Goal: Contribute content: Contribute content

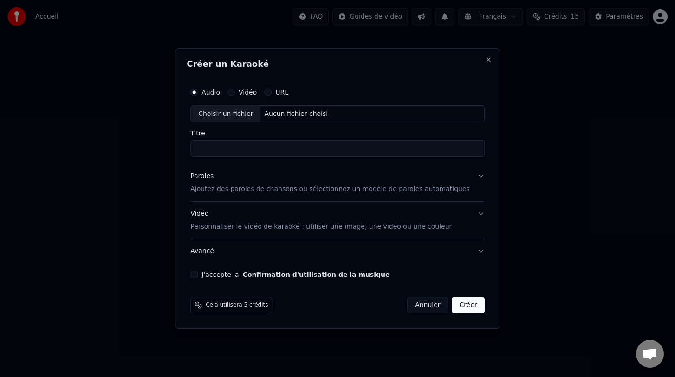
click at [238, 114] on div "Choisir un fichier" at bounding box center [226, 114] width 70 height 17
type input "**********"
click at [428, 227] on p "Personnaliser le vidéo de karaoké : utiliser une image, une vidéo ou une couleur" at bounding box center [320, 227] width 261 height 9
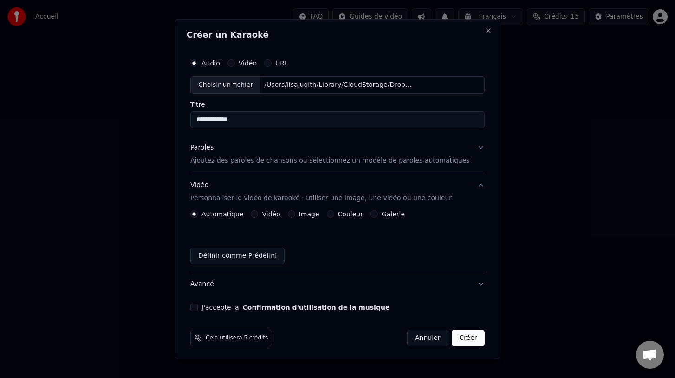
click at [312, 213] on label "Image" at bounding box center [309, 214] width 20 height 6
click at [295, 213] on button "Image" at bounding box center [291, 213] width 7 height 7
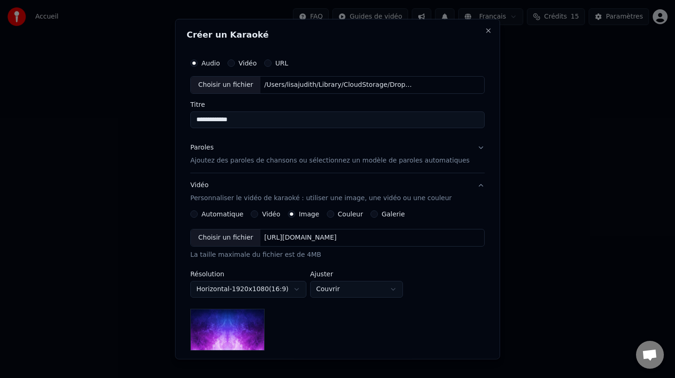
click at [236, 237] on div "Choisir un fichier" at bounding box center [226, 237] width 70 height 17
click at [233, 235] on div "Choisir un fichier" at bounding box center [226, 237] width 70 height 17
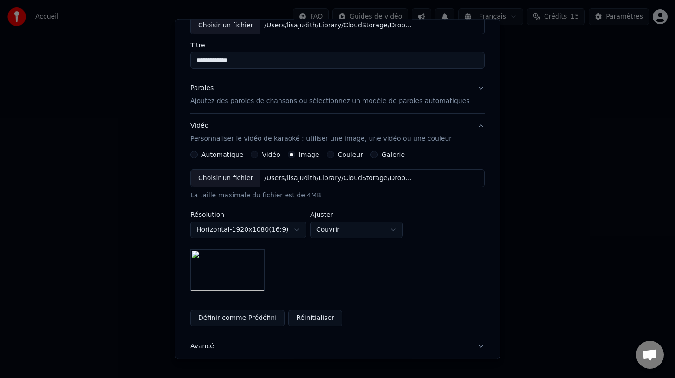
scroll to position [60, 0]
click at [383, 232] on body "**********" at bounding box center [337, 139] width 675 height 278
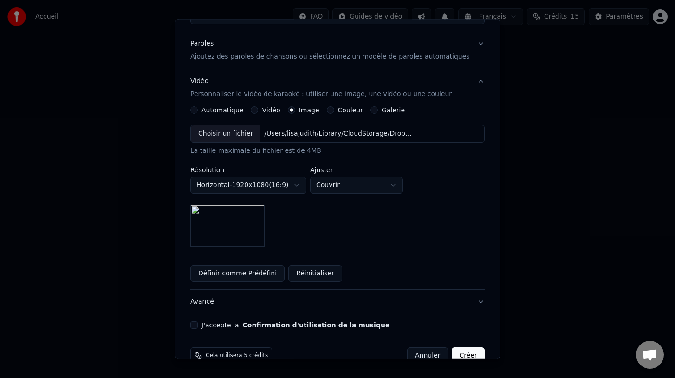
scroll to position [106, 0]
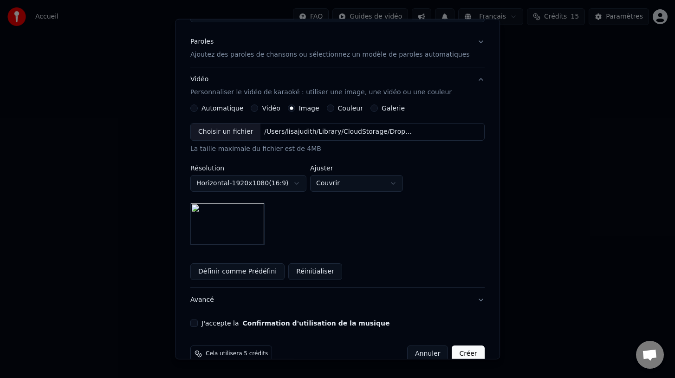
click at [198, 323] on button "J'accepte la Confirmation d'utilisation de la musique" at bounding box center [193, 322] width 7 height 7
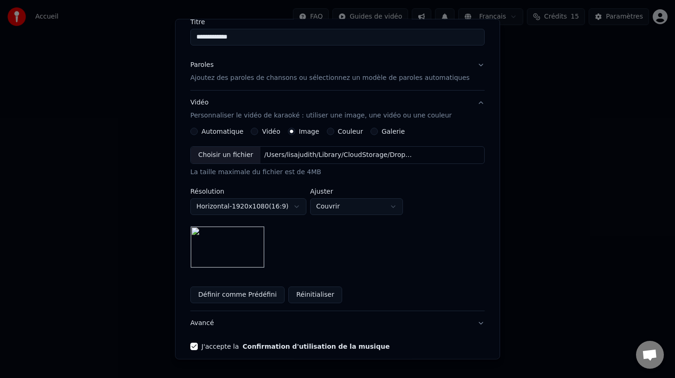
scroll to position [84, 0]
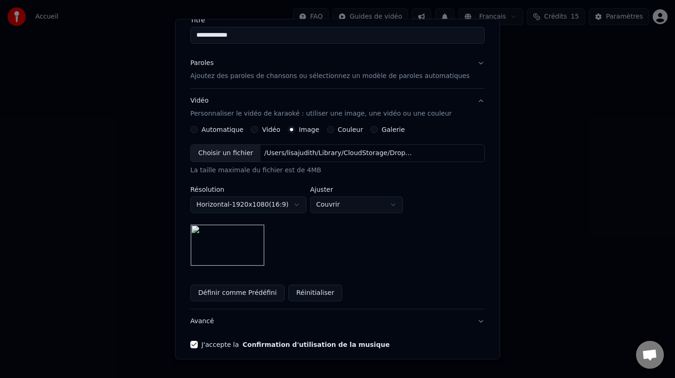
click at [257, 78] on p "Ajoutez des paroles de chansons ou sélectionnez un modèle de paroles automatiqu…" at bounding box center [329, 75] width 279 height 9
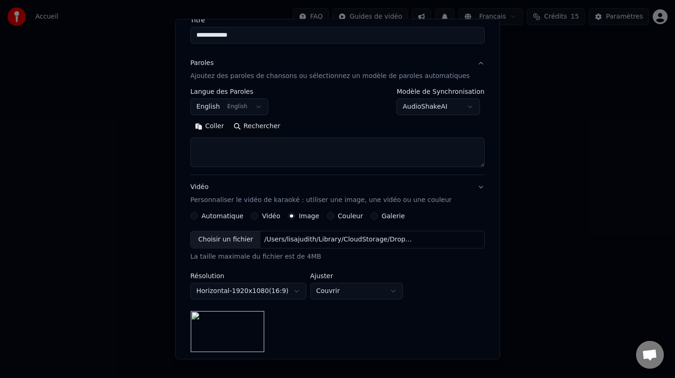
scroll to position [27, 0]
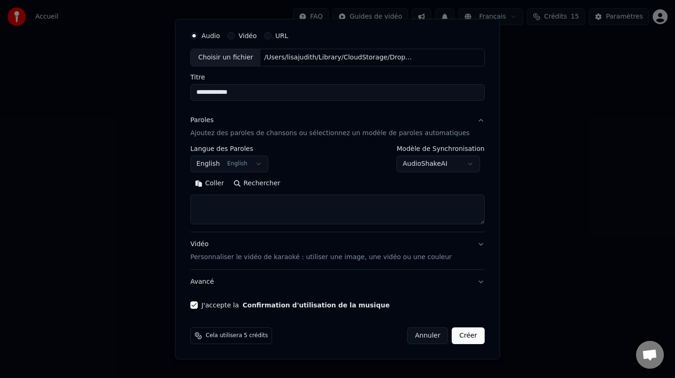
click at [264, 163] on body "**********" at bounding box center [337, 139] width 675 height 278
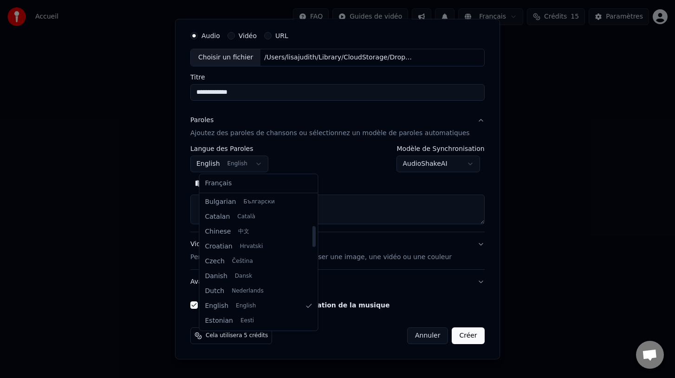
scroll to position [0, 0]
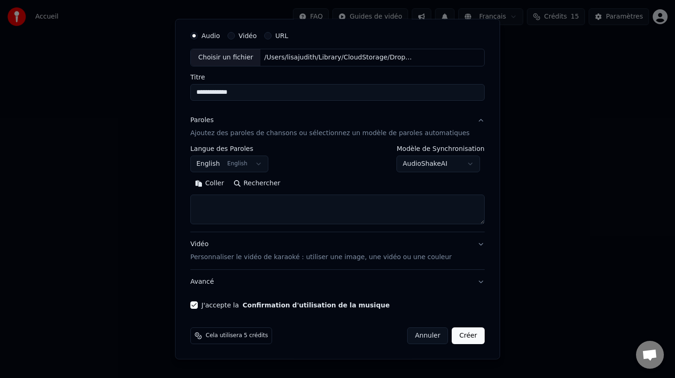
click at [368, 218] on body "**********" at bounding box center [337, 139] width 675 height 278
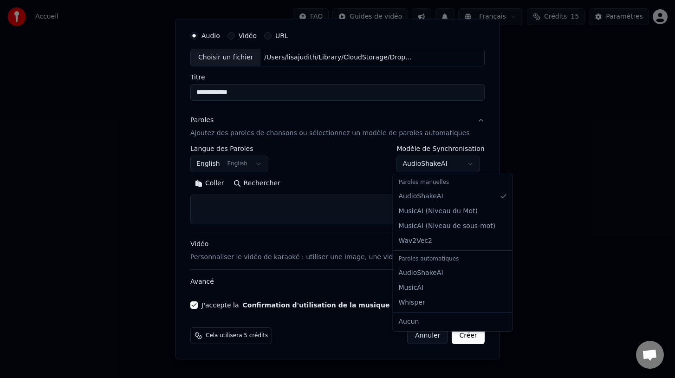
click at [464, 165] on body "**********" at bounding box center [337, 139] width 675 height 278
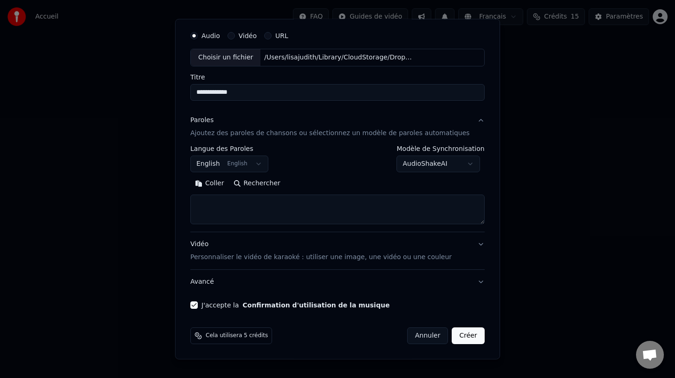
click at [464, 166] on body "**********" at bounding box center [337, 139] width 675 height 278
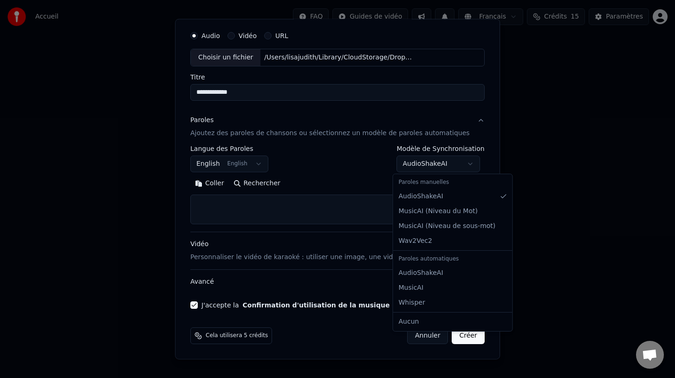
click at [464, 164] on body "**********" at bounding box center [337, 139] width 675 height 278
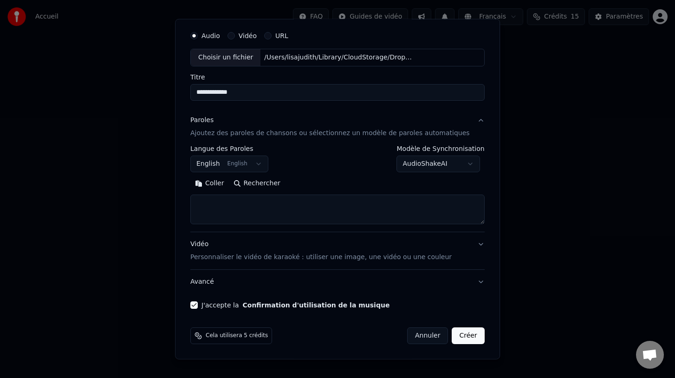
click at [464, 164] on body "**********" at bounding box center [337, 139] width 675 height 278
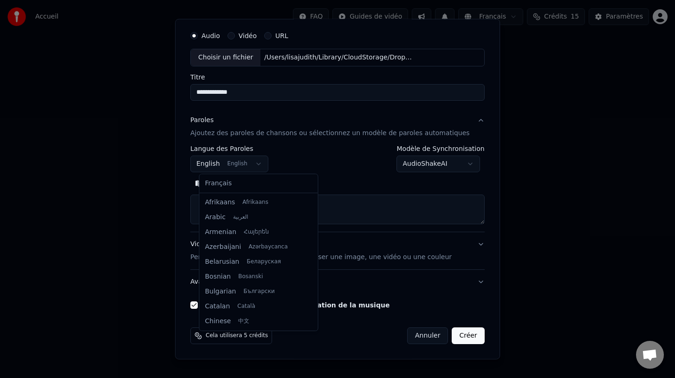
click at [267, 165] on body "**********" at bounding box center [337, 139] width 675 height 278
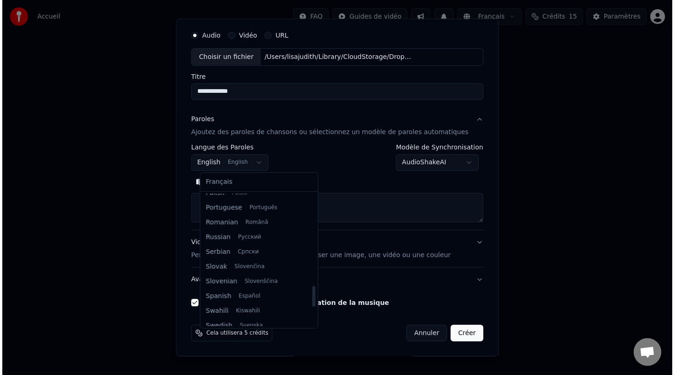
scroll to position [712, 0]
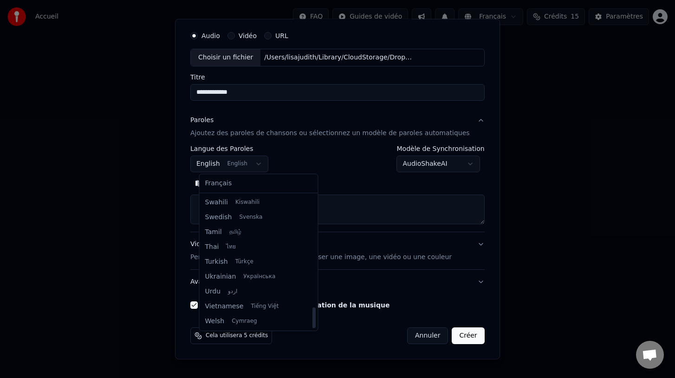
click at [338, 155] on body "**********" at bounding box center [337, 139] width 675 height 278
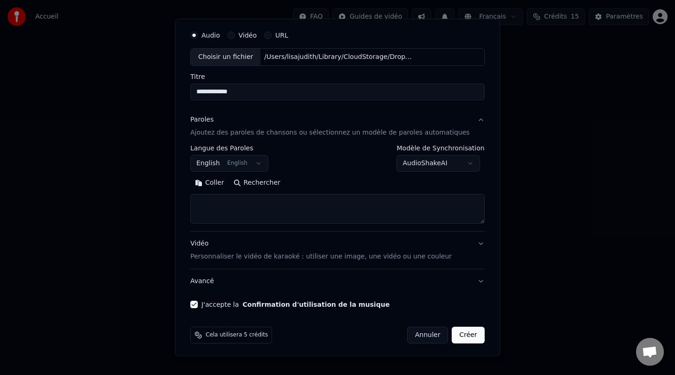
click at [292, 206] on textarea at bounding box center [337, 209] width 294 height 30
paste textarea "**********"
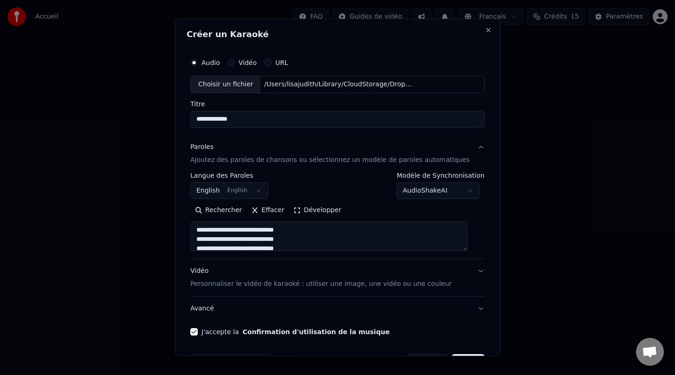
scroll to position [30, 0]
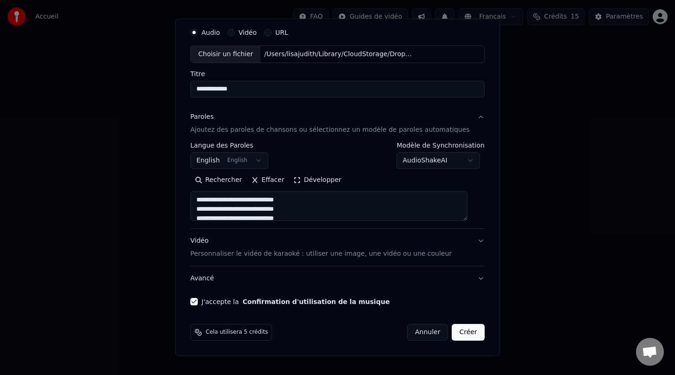
type textarea "**********"
click at [462, 334] on button "Créer" at bounding box center [468, 332] width 32 height 17
select select
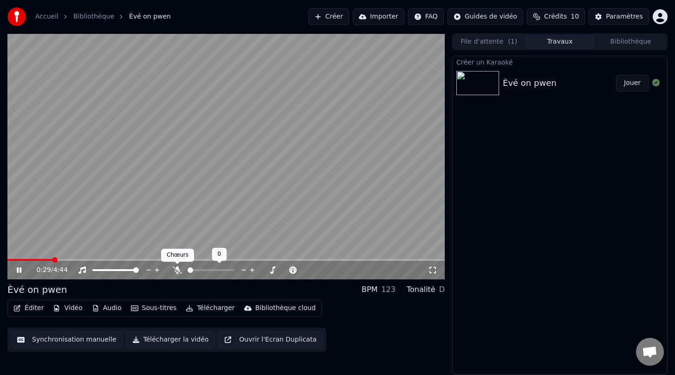
click at [178, 271] on icon at bounding box center [177, 269] width 9 height 7
click at [199, 272] on icon at bounding box center [197, 269] width 9 height 7
click at [22, 268] on icon at bounding box center [26, 269] width 22 height 7
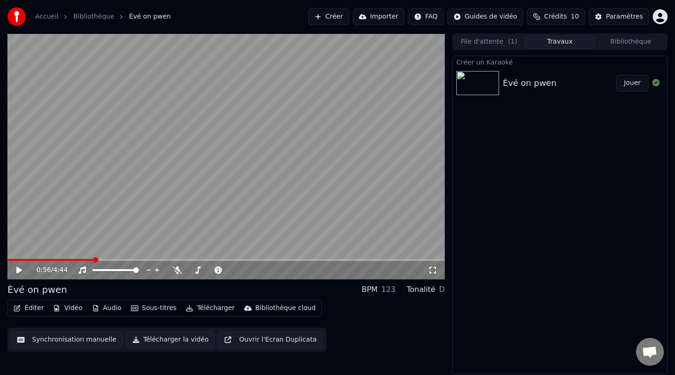
click at [35, 308] on button "Éditer" at bounding box center [29, 308] width 38 height 13
click at [17, 257] on span at bounding box center [20, 260] width 6 height 6
click at [12, 259] on span at bounding box center [15, 260] width 6 height 6
click at [172, 92] on video at bounding box center [225, 156] width 437 height 246
click at [19, 270] on icon at bounding box center [19, 270] width 5 height 6
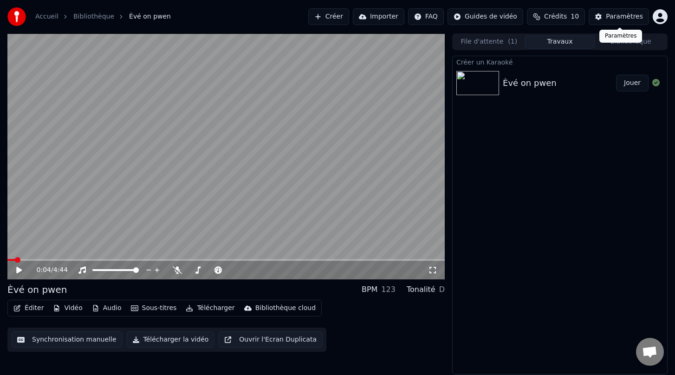
click at [616, 13] on div "Paramètres" at bounding box center [624, 16] width 37 height 9
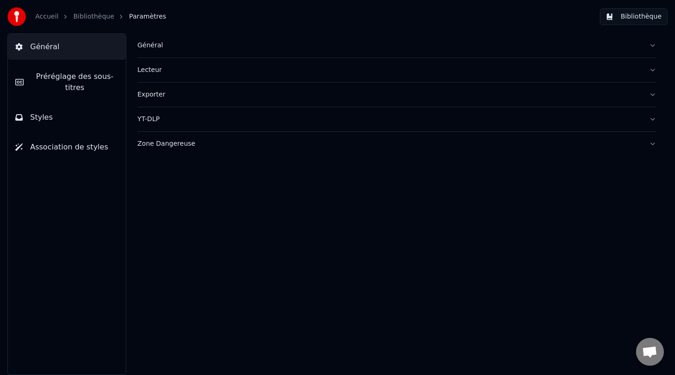
click at [82, 16] on link "Bibliothèque" at bounding box center [93, 16] width 41 height 9
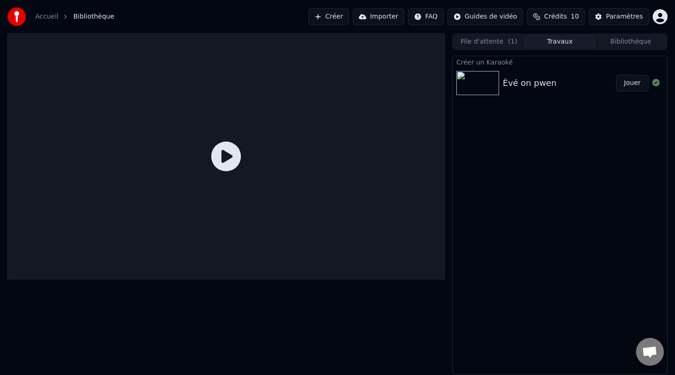
click at [227, 159] on icon at bounding box center [226, 157] width 30 height 30
click at [226, 156] on icon at bounding box center [226, 157] width 30 height 30
click at [475, 80] on img at bounding box center [477, 83] width 43 height 24
click at [547, 78] on div "Èvé on pwen" at bounding box center [530, 83] width 54 height 13
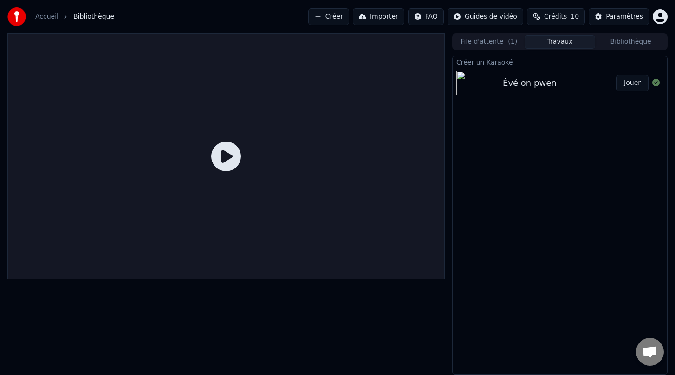
click at [477, 84] on img at bounding box center [477, 83] width 43 height 24
click at [225, 154] on icon at bounding box center [226, 157] width 30 height 30
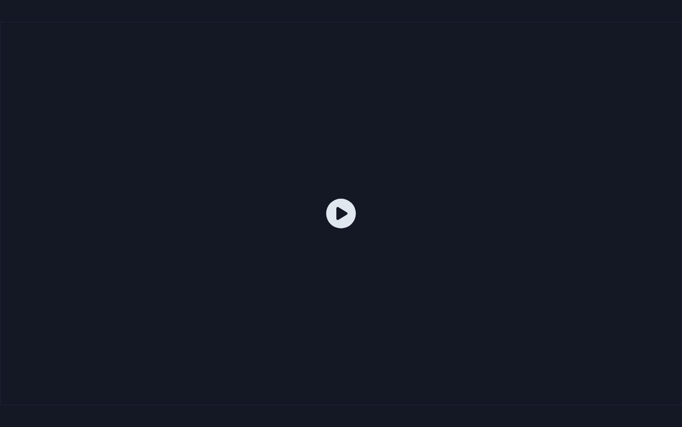
click at [345, 214] on icon at bounding box center [341, 214] width 30 height 30
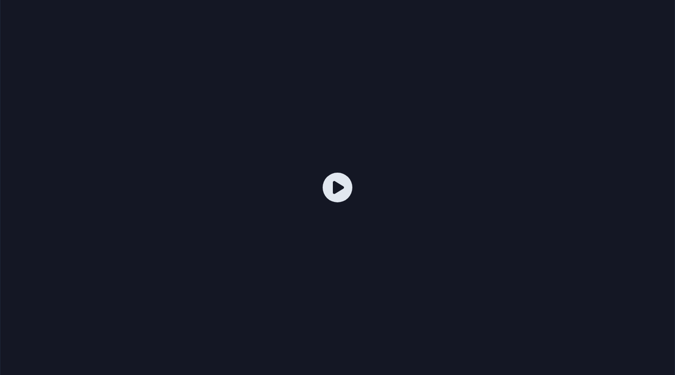
click at [660, 15] on html "Accueil Bibliothèque Créer Importer FAQ Guides de vidéo Crédits 10 Paramètres F…" at bounding box center [337, 187] width 675 height 375
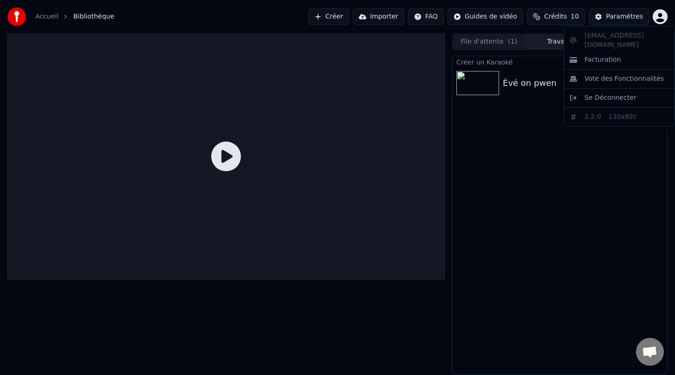
click at [660, 15] on html "Accueil Bibliothèque Créer Importer FAQ Guides de vidéo Crédits 10 Paramètres F…" at bounding box center [337, 187] width 675 height 375
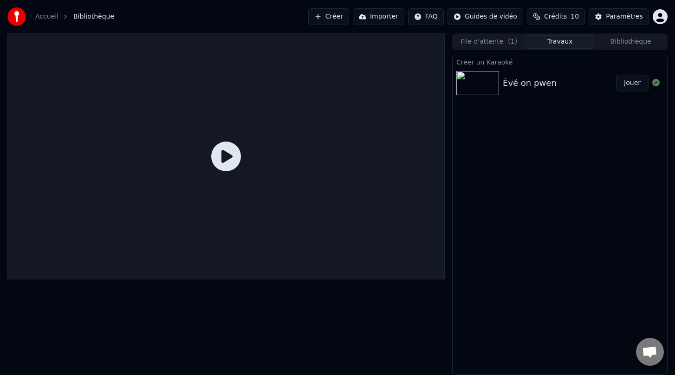
click at [577, 81] on div "Èvé on pwen" at bounding box center [559, 83] width 113 height 13
click at [529, 71] on div "Èvé on pwen Jouer" at bounding box center [560, 83] width 214 height 32
click at [498, 83] on img at bounding box center [477, 83] width 43 height 24
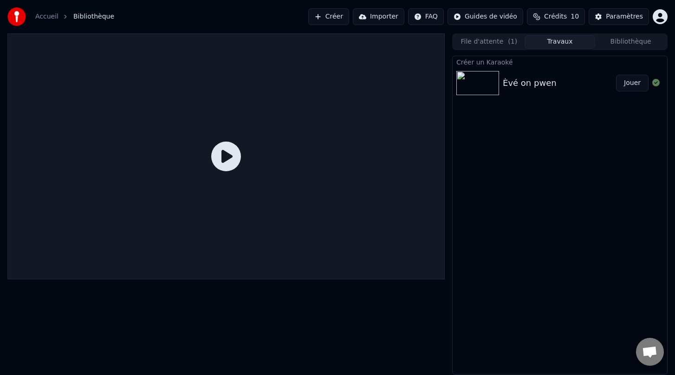
click at [93, 17] on span "Bibliothèque" at bounding box center [93, 16] width 41 height 9
click at [478, 82] on img at bounding box center [477, 83] width 43 height 24
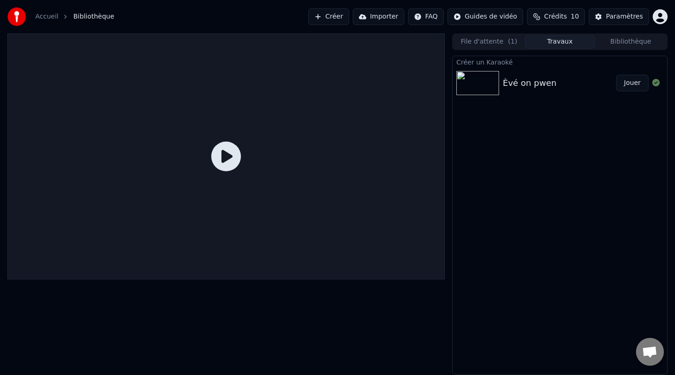
click at [478, 82] on img at bounding box center [477, 83] width 43 height 24
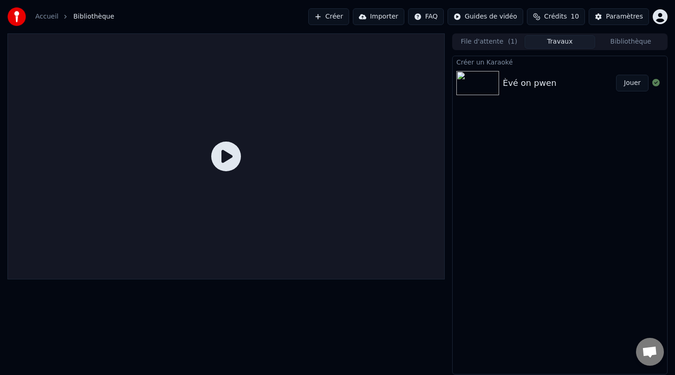
click at [633, 86] on button "Jouer" at bounding box center [632, 83] width 32 height 17
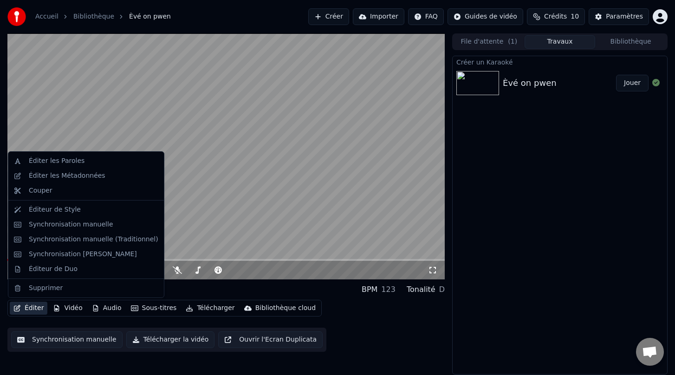
click at [30, 306] on button "Éditer" at bounding box center [29, 308] width 38 height 13
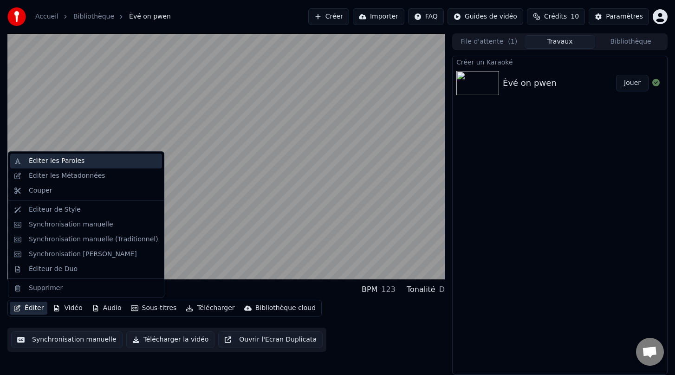
click at [46, 162] on div "Éditer les Paroles" at bounding box center [57, 160] width 56 height 9
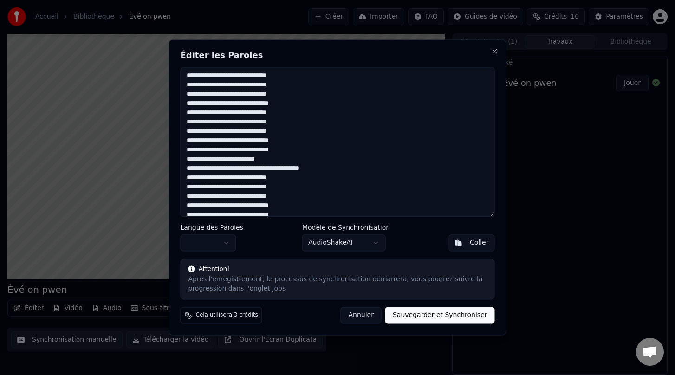
click at [364, 314] on button "Annuler" at bounding box center [361, 315] width 41 height 17
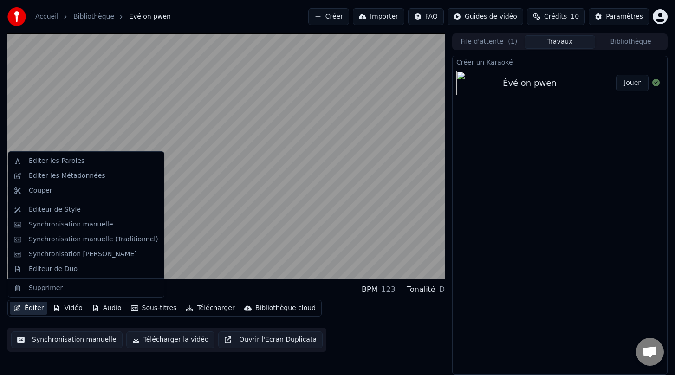
click at [31, 310] on button "Éditer" at bounding box center [29, 308] width 38 height 13
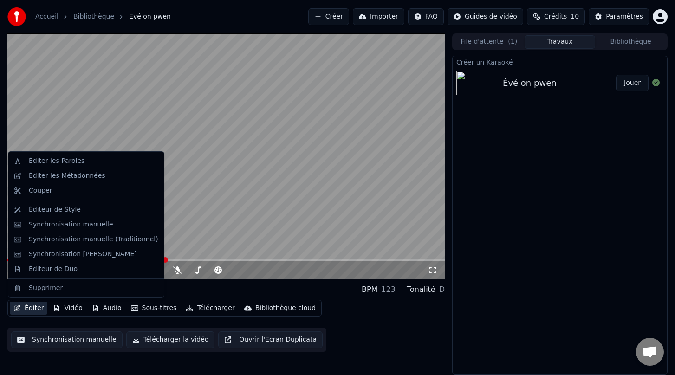
click at [389, 335] on div "Éditer Vidéo Audio Sous-titres Télécharger Bibliothèque cloud Synchronisation m…" at bounding box center [225, 326] width 437 height 52
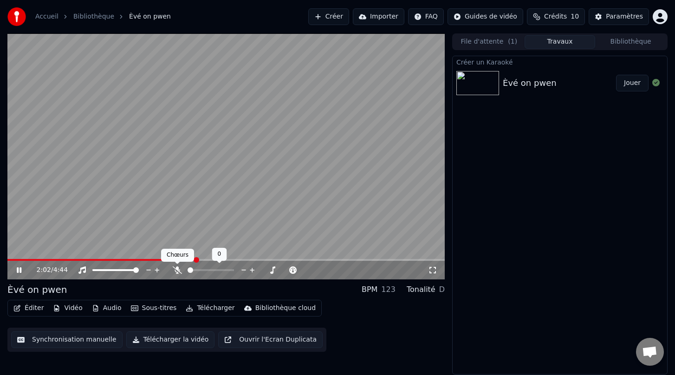
click at [178, 269] on icon at bounding box center [177, 269] width 9 height 7
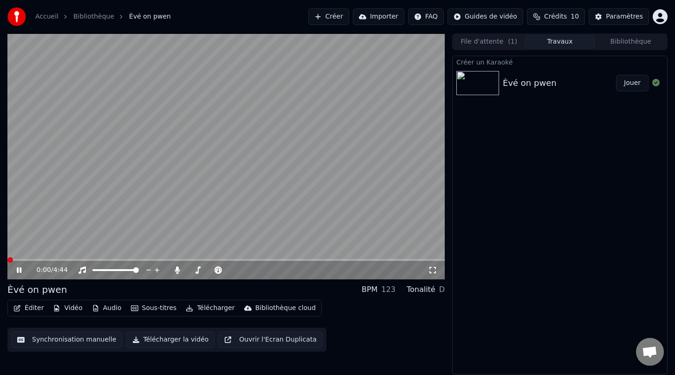
click at [7, 257] on span at bounding box center [10, 260] width 6 height 6
click at [19, 269] on icon at bounding box center [26, 269] width 22 height 7
click at [32, 307] on button "Éditer" at bounding box center [29, 308] width 38 height 13
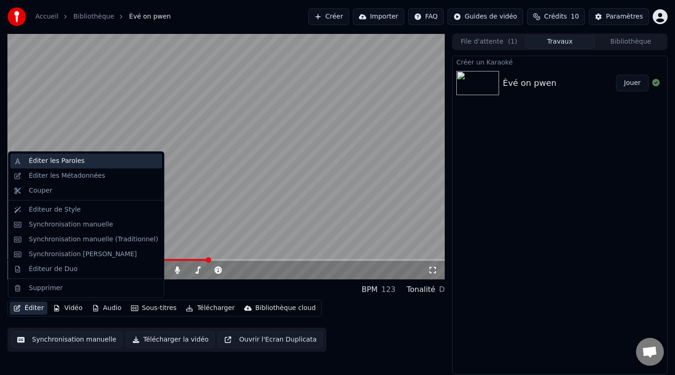
click at [52, 162] on div "Éditer les Paroles" at bounding box center [57, 160] width 56 height 9
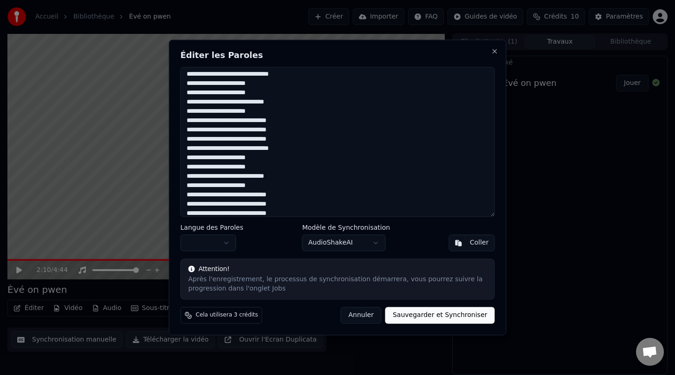
scroll to position [343, 0]
click at [227, 241] on body "Accueil Bibliothèque Èvé on pwen Créer Importer FAQ Guides de vidéo Crédits 1…" at bounding box center [337, 187] width 675 height 375
click at [336, 130] on body "Accueil Bibliothèque Èvé on pwen Créer Importer FAQ Guides de vidéo Crédits 1…" at bounding box center [337, 187] width 675 height 375
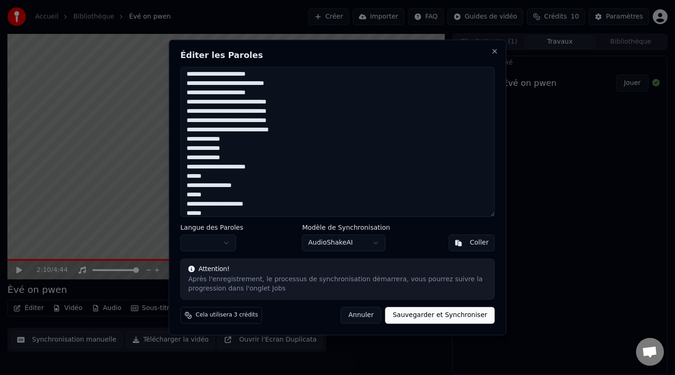
scroll to position [436, 0]
click at [300, 132] on textarea at bounding box center [338, 142] width 314 height 150
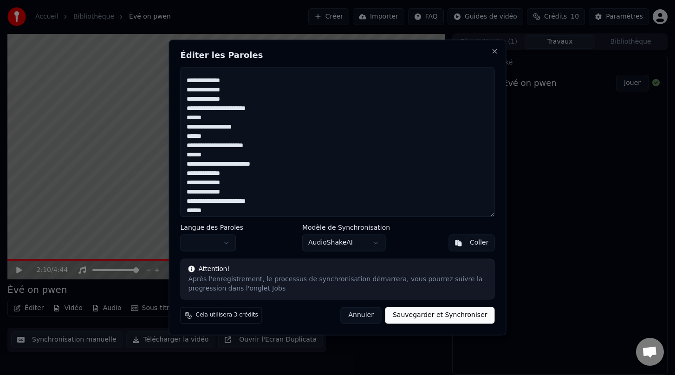
click at [242, 81] on textarea at bounding box center [338, 142] width 314 height 150
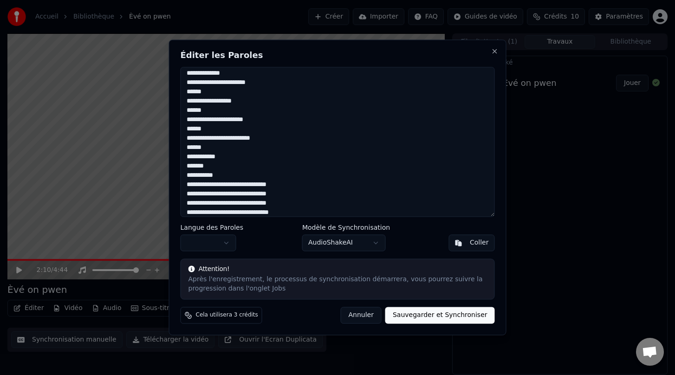
scroll to position [628, 0]
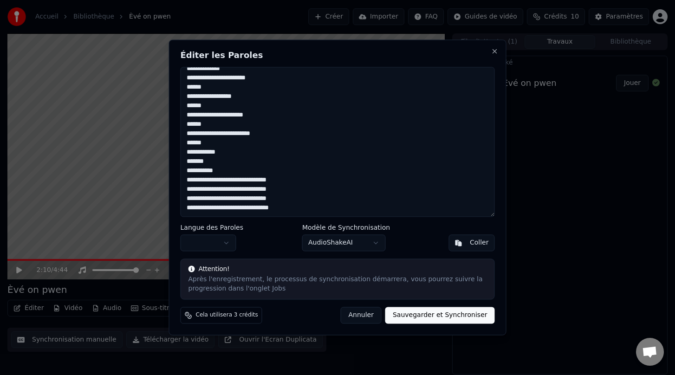
click at [232, 172] on textarea at bounding box center [338, 142] width 314 height 150
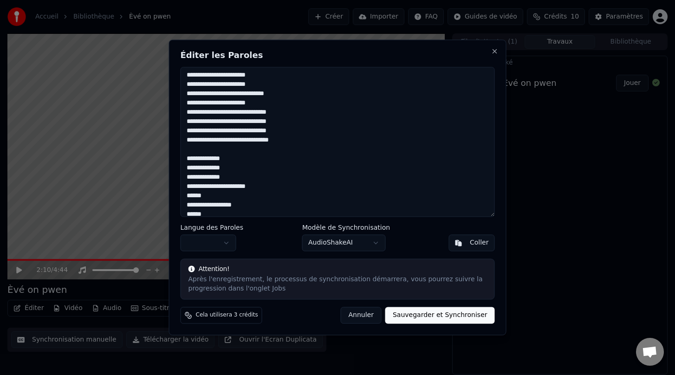
scroll to position [437, 0]
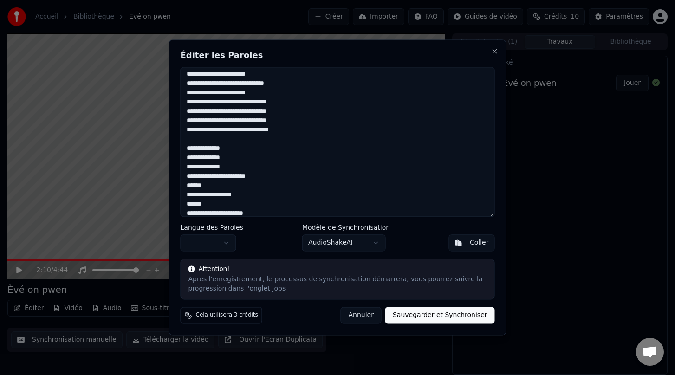
type textarea "**********"
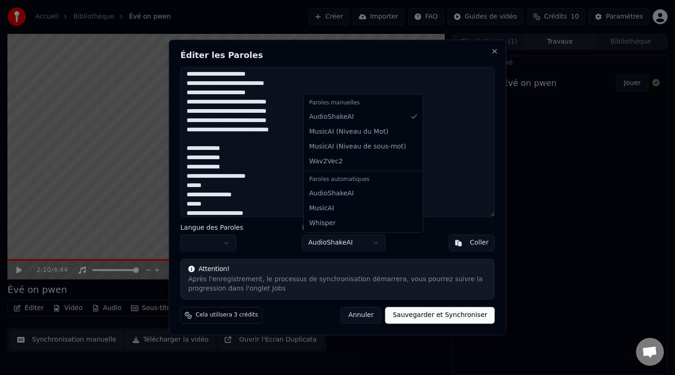
click at [374, 242] on body "Accueil Bibliothèque Èvé on pwen Créer Importer FAQ Guides de vidéo Crédits 1…" at bounding box center [337, 187] width 675 height 375
click at [448, 129] on body "Accueil Bibliothèque Èvé on pwen Créer Importer FAQ Guides de vidéo Crédits 1…" at bounding box center [337, 187] width 675 height 375
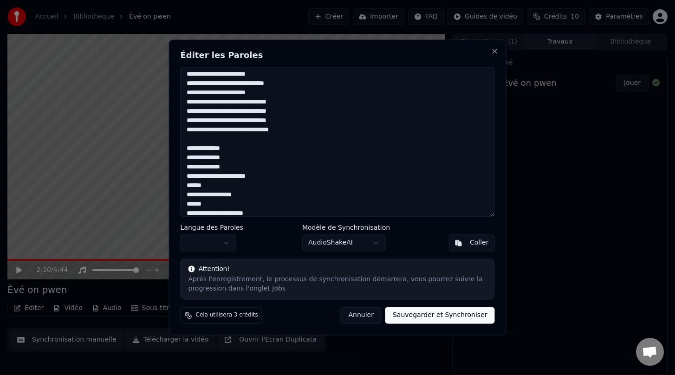
drag, startPoint x: 325, startPoint y: 48, endPoint x: 506, endPoint y: 105, distance: 189.3
click at [506, 106] on body "Accueil Bibliothèque Èvé on pwen Créer Importer FAQ Guides de vidéo Crédits 1…" at bounding box center [337, 187] width 675 height 375
click at [232, 52] on h2 "Éditer les Paroles" at bounding box center [338, 55] width 314 height 8
click at [437, 315] on button "Sauvegarder et Synchroniser" at bounding box center [440, 315] width 110 height 17
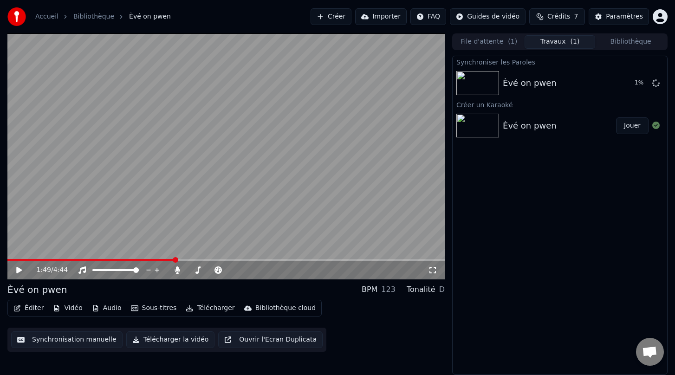
click at [175, 260] on span at bounding box center [91, 260] width 168 height 2
click at [19, 268] on icon at bounding box center [26, 269] width 22 height 7
click at [17, 269] on icon at bounding box center [19, 270] width 5 height 6
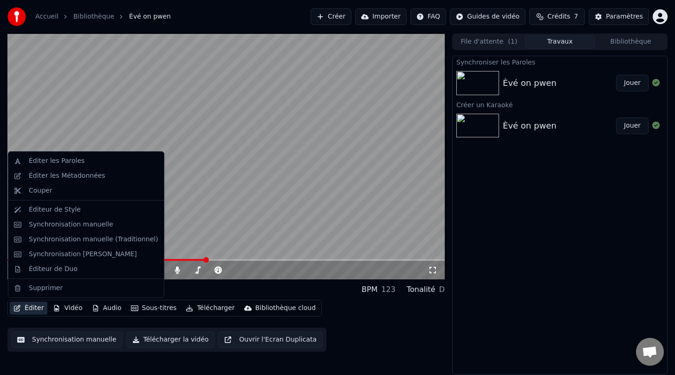
click at [32, 305] on button "Éditer" at bounding box center [29, 308] width 38 height 13
click at [67, 223] on div "Synchronisation manuelle" at bounding box center [71, 224] width 84 height 9
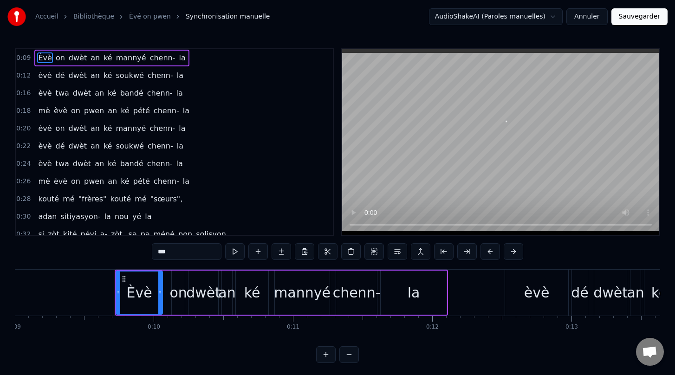
scroll to position [0, 1307]
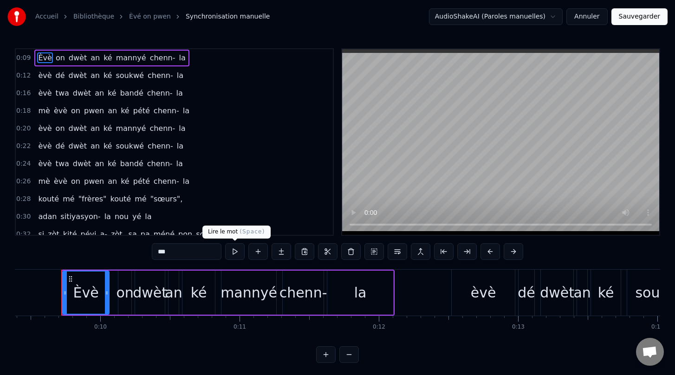
click at [237, 252] on button at bounding box center [234, 251] width 19 height 17
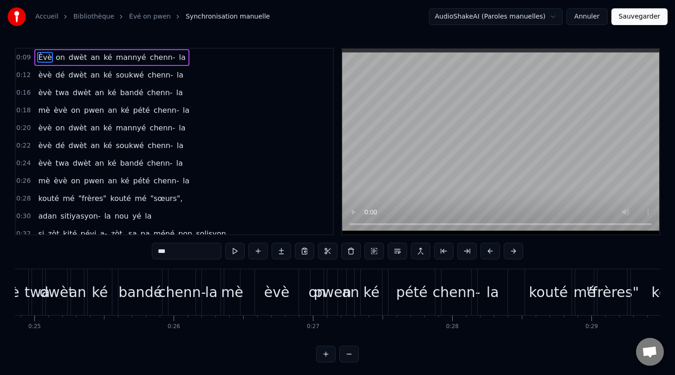
scroll to position [0, 3382]
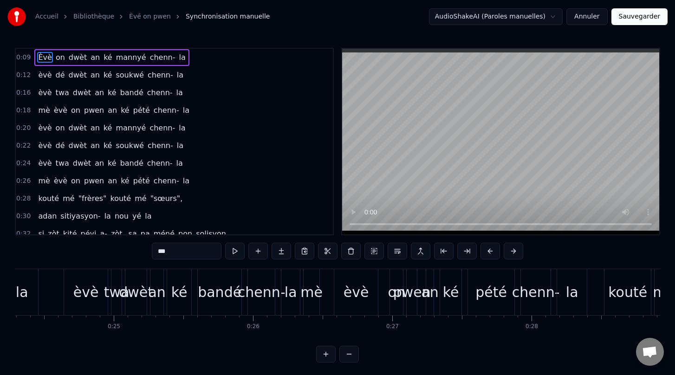
click at [219, 292] on div "bandé" at bounding box center [220, 292] width 44 height 21
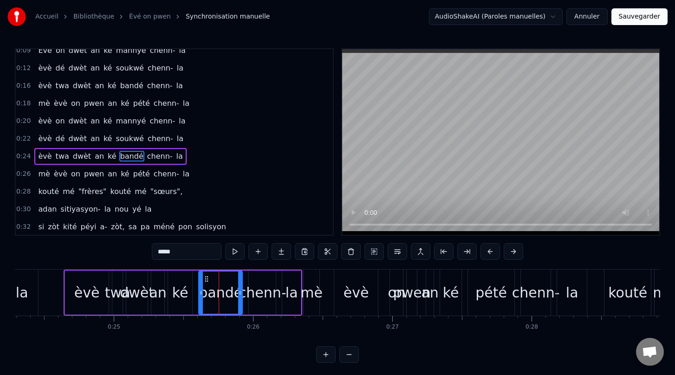
scroll to position [22, 0]
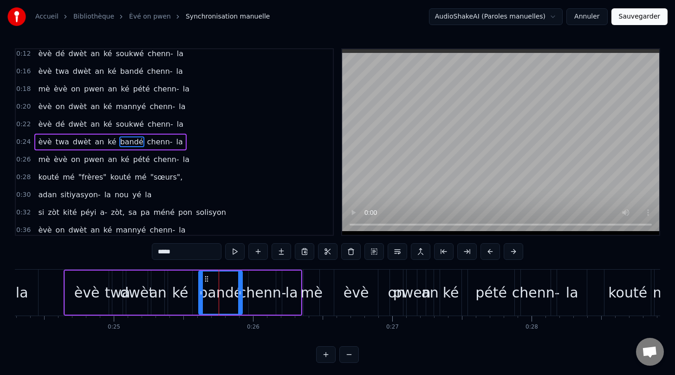
click at [206, 278] on circle at bounding box center [206, 278] width 0 height 0
click at [266, 284] on div "chenn-" at bounding box center [263, 292] width 48 height 21
type input "******"
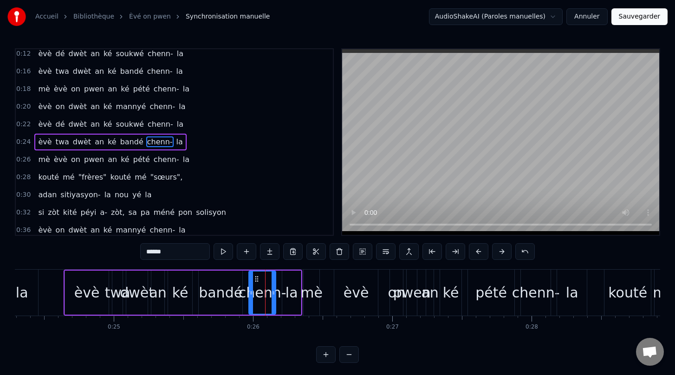
click at [137, 114] on div "èvè on dwèt an ké mannyé chenn- la" at bounding box center [111, 106] width 155 height 17
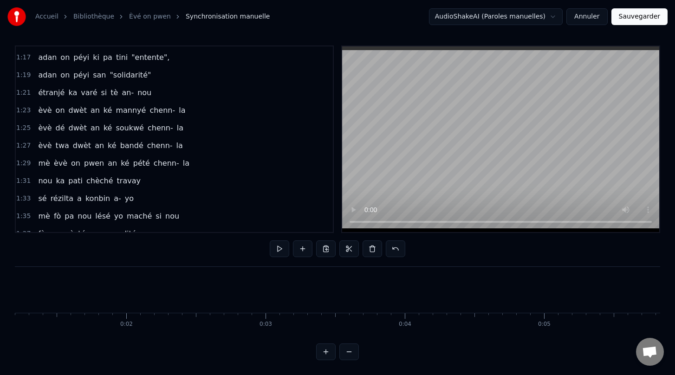
scroll to position [538, 0]
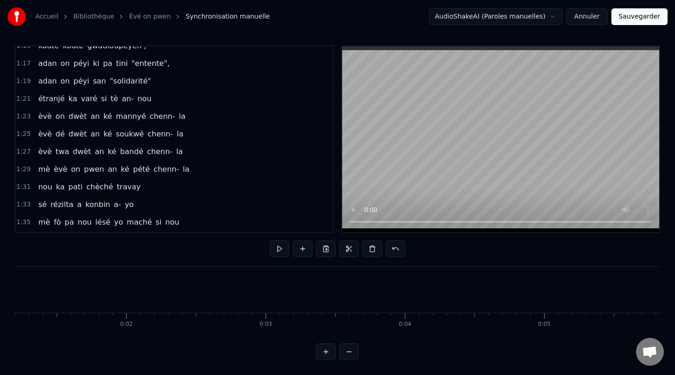
click at [100, 98] on span "si" at bounding box center [104, 98] width 8 height 11
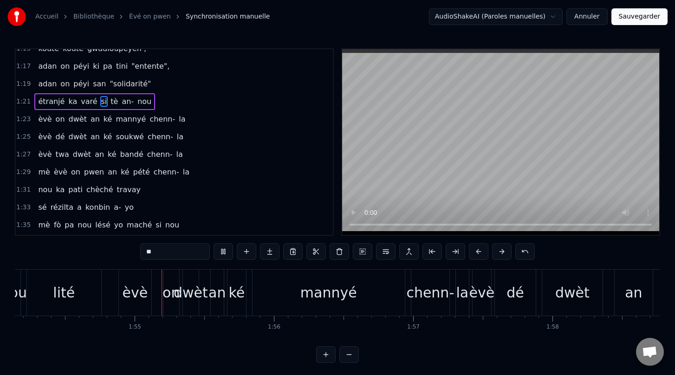
scroll to position [0, 15897]
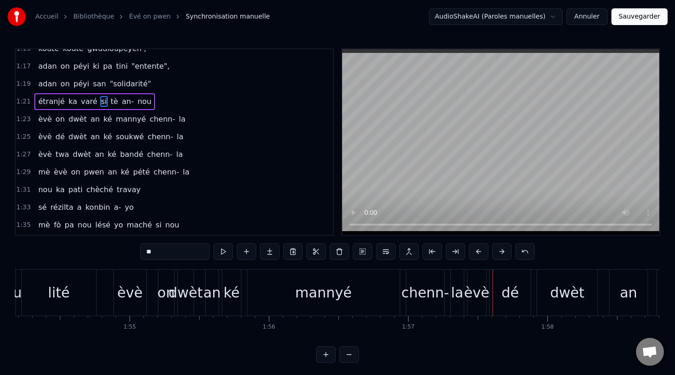
click at [278, 289] on div "mannyé" at bounding box center [323, 293] width 152 height 46
type input "******"
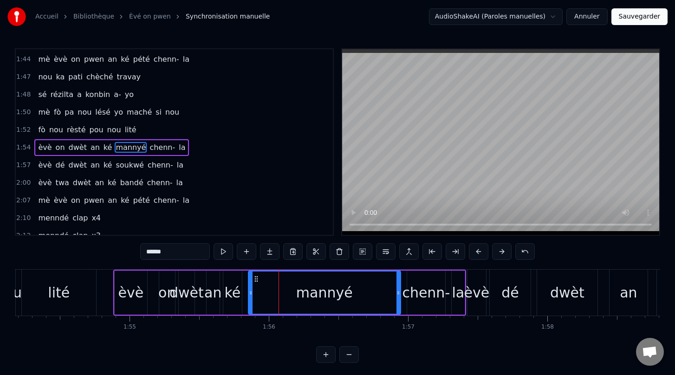
scroll to position [798, 0]
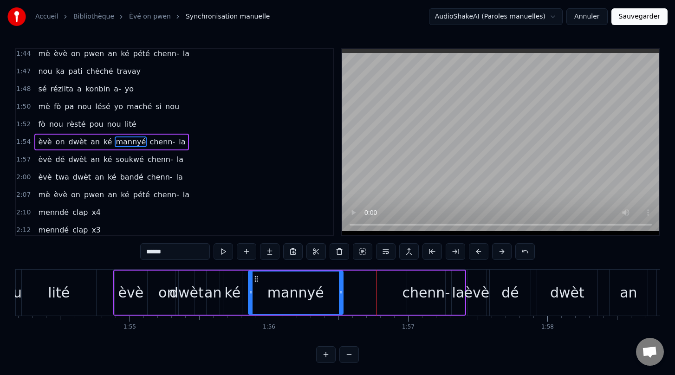
drag, startPoint x: 397, startPoint y: 290, endPoint x: 338, endPoint y: 287, distance: 58.5
click at [339, 287] on div at bounding box center [341, 293] width 4 height 42
drag, startPoint x: 429, startPoint y: 288, endPoint x: 379, endPoint y: 284, distance: 49.8
click at [377, 285] on div "èvè on dwèt an ké mannyé chenn- la" at bounding box center [289, 293] width 353 height 46
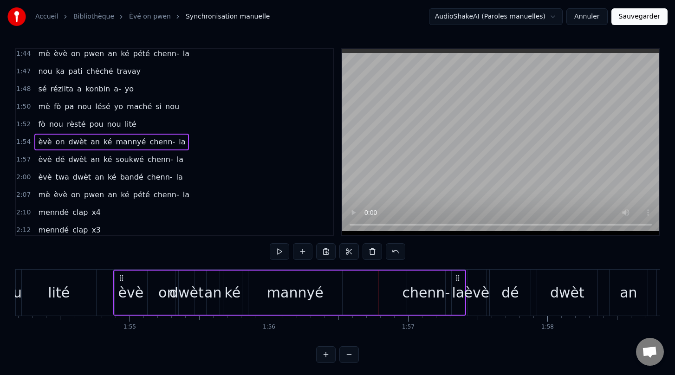
click at [406, 291] on div "chenn-" at bounding box center [426, 292] width 48 height 21
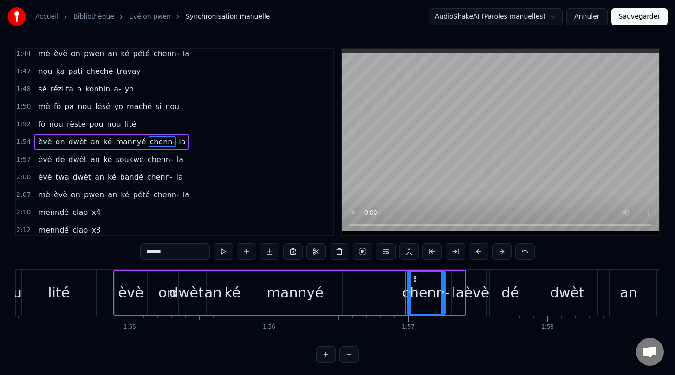
drag, startPoint x: 423, startPoint y: 294, endPoint x: 385, endPoint y: 293, distance: 38.1
click at [385, 293] on div "èvè on dwèt an ké mannyé chenn- la" at bounding box center [289, 293] width 353 height 46
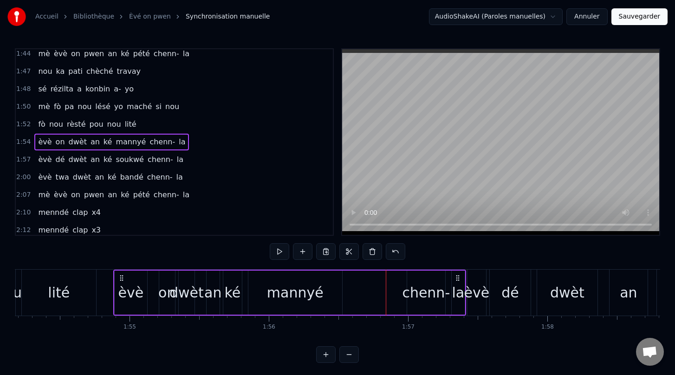
click at [417, 302] on div "chenn-" at bounding box center [426, 292] width 48 height 21
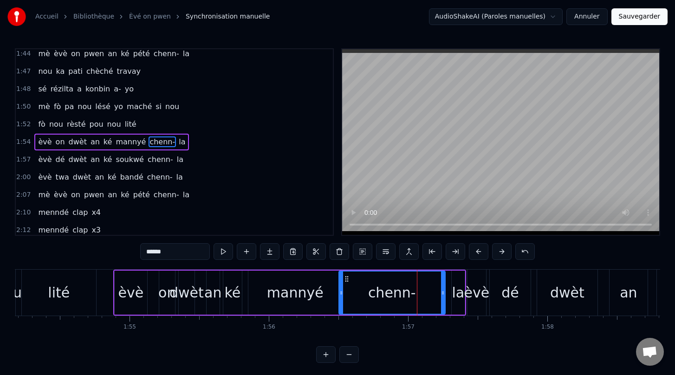
drag, startPoint x: 408, startPoint y: 297, endPoint x: 341, endPoint y: 293, distance: 66.9
click at [340, 293] on div at bounding box center [341, 293] width 4 height 42
drag, startPoint x: 441, startPoint y: 294, endPoint x: 401, endPoint y: 295, distance: 40.4
click at [401, 295] on icon at bounding box center [403, 292] width 4 height 7
click at [459, 295] on div "la" at bounding box center [458, 292] width 13 height 21
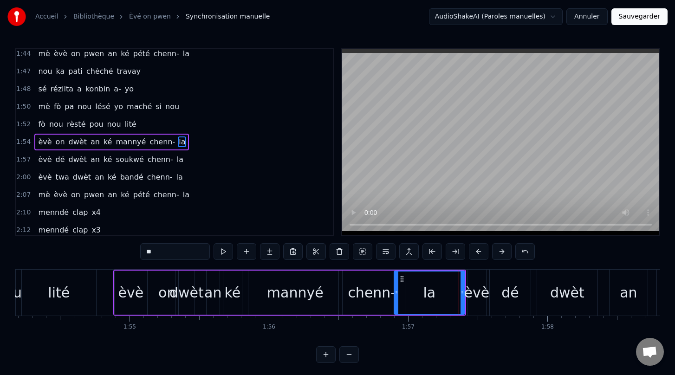
drag, startPoint x: 452, startPoint y: 291, endPoint x: 394, endPoint y: 287, distance: 57.7
click at [394, 287] on div at bounding box center [396, 293] width 4 height 42
drag, startPoint x: 461, startPoint y: 293, endPoint x: 415, endPoint y: 296, distance: 46.0
click at [415, 296] on icon at bounding box center [417, 292] width 4 height 7
click at [58, 295] on div "lité" at bounding box center [59, 292] width 22 height 21
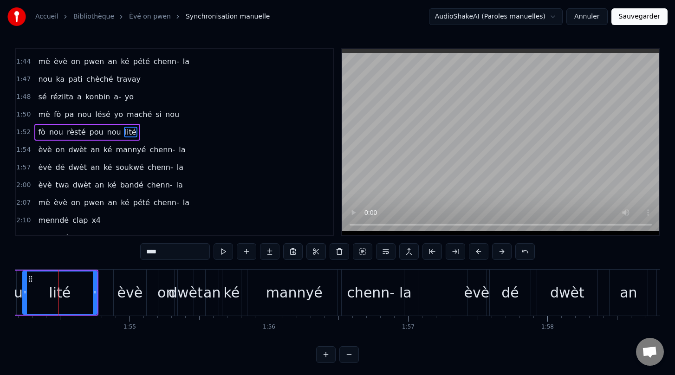
scroll to position [0, 15894]
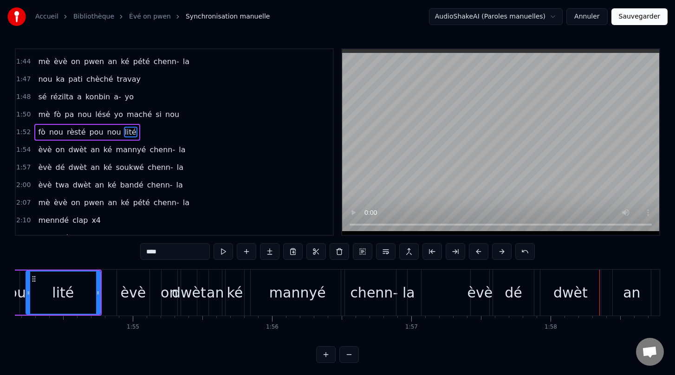
click at [103, 149] on span "ké" at bounding box center [108, 149] width 11 height 11
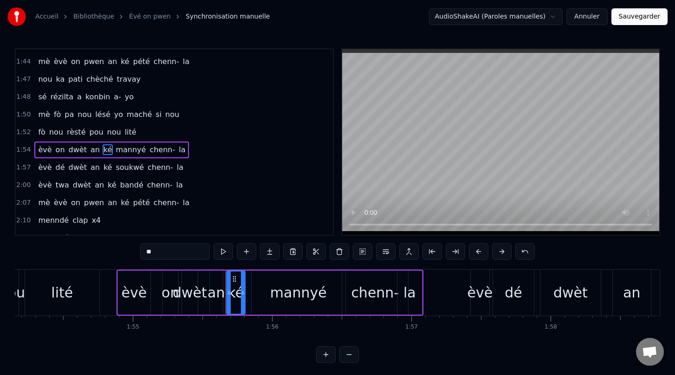
scroll to position [798, 0]
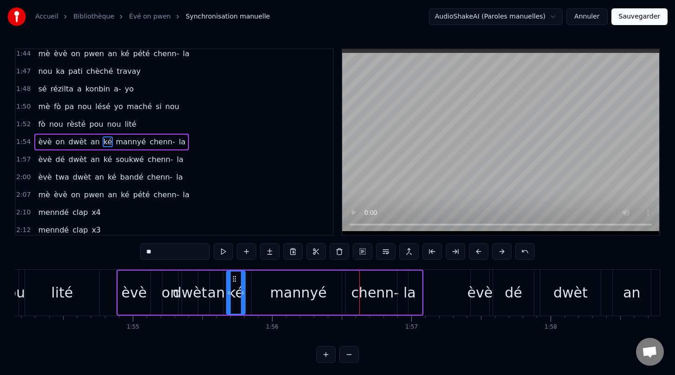
click at [409, 294] on div "la" at bounding box center [409, 292] width 13 height 21
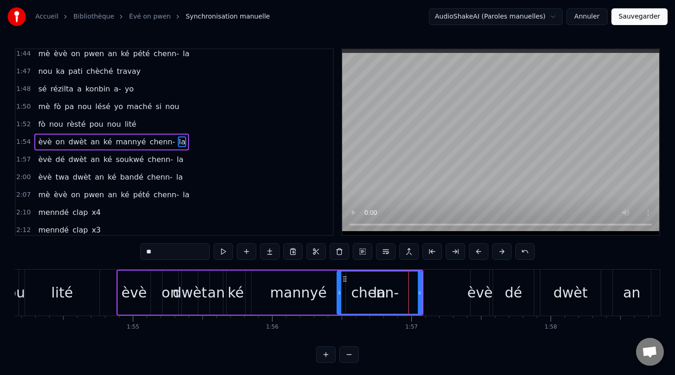
drag, startPoint x: 399, startPoint y: 292, endPoint x: 338, endPoint y: 290, distance: 60.4
click at [338, 290] on icon at bounding box center [339, 292] width 4 height 7
drag, startPoint x: 418, startPoint y: 293, endPoint x: 361, endPoint y: 288, distance: 57.4
click at [361, 288] on div at bounding box center [363, 293] width 4 height 42
click at [382, 293] on div "chenn-" at bounding box center [375, 292] width 48 height 21
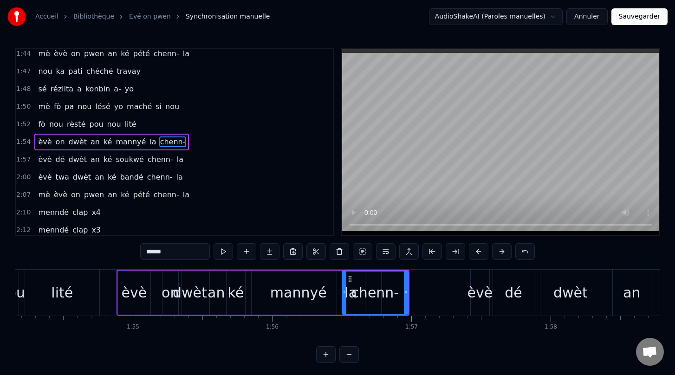
click at [324, 293] on div "mannyé" at bounding box center [299, 293] width 94 height 44
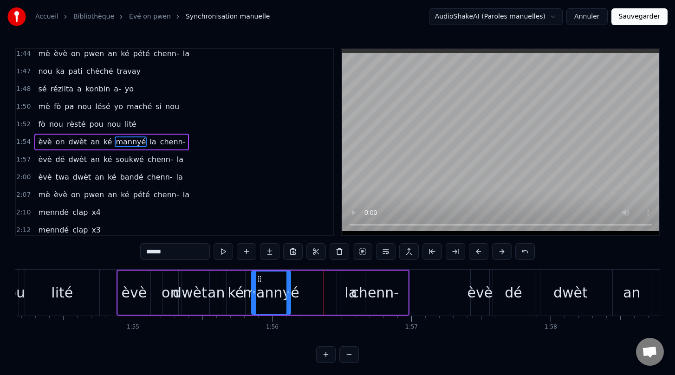
drag, startPoint x: 344, startPoint y: 293, endPoint x: 289, endPoint y: 288, distance: 55.0
click at [289, 288] on div at bounding box center [288, 293] width 4 height 42
click at [392, 294] on div "chenn-" at bounding box center [375, 292] width 48 height 21
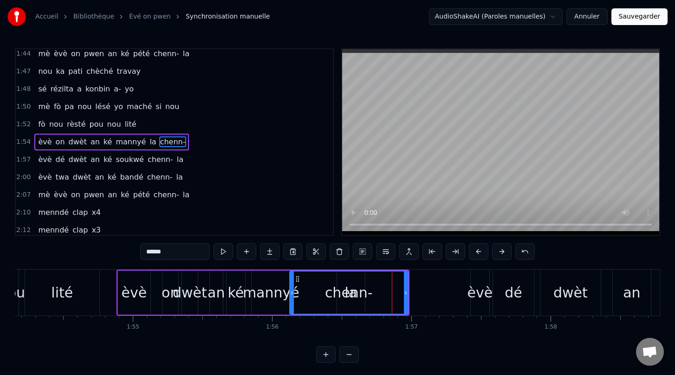
drag, startPoint x: 344, startPoint y: 292, endPoint x: 291, endPoint y: 291, distance: 52.5
click at [291, 291] on icon at bounding box center [292, 292] width 4 height 7
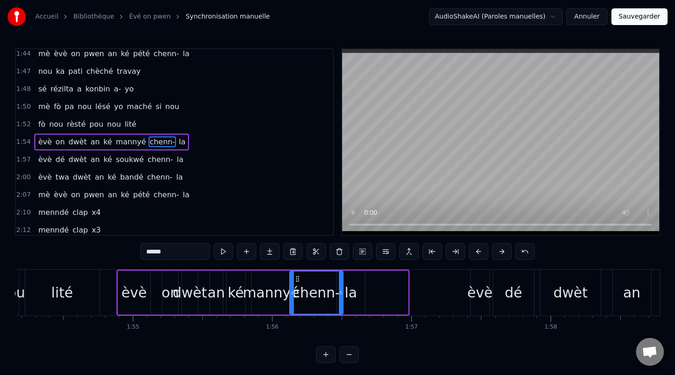
drag, startPoint x: 405, startPoint y: 294, endPoint x: 342, endPoint y: 289, distance: 63.3
click at [342, 289] on icon at bounding box center [341, 292] width 4 height 7
click at [63, 288] on div "lité" at bounding box center [62, 292] width 22 height 21
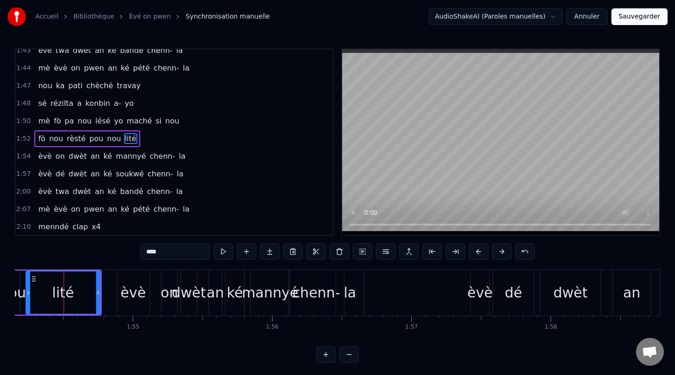
scroll to position [780, 0]
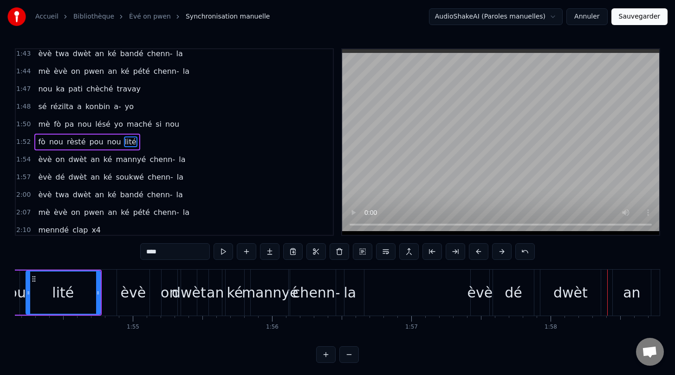
click at [483, 295] on div "èvè" at bounding box center [480, 292] width 26 height 21
type input "***"
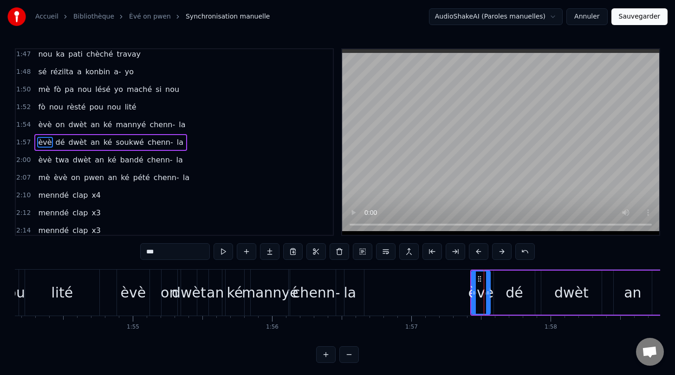
scroll to position [815, 0]
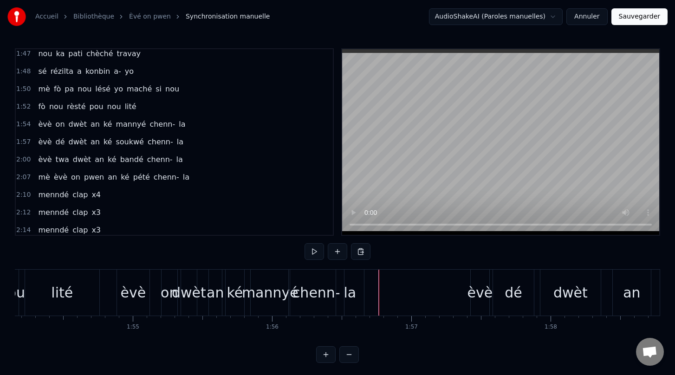
click at [133, 310] on div "èvè" at bounding box center [133, 293] width 32 height 46
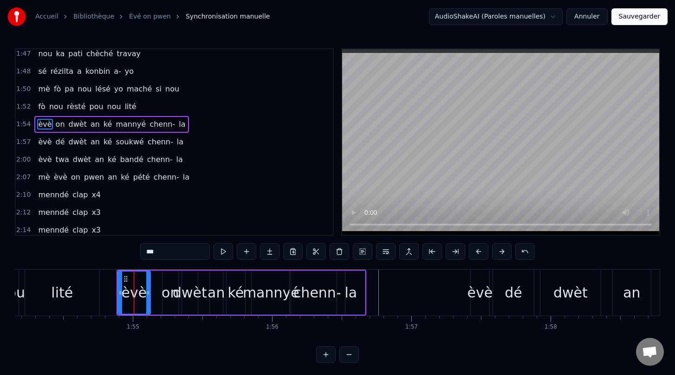
scroll to position [798, 0]
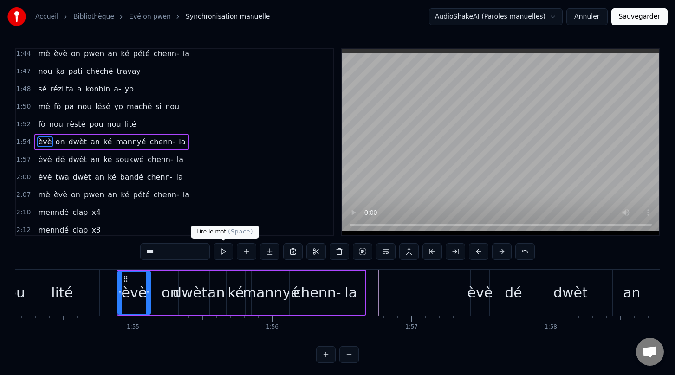
click at [220, 252] on button at bounding box center [222, 251] width 19 height 17
click at [166, 291] on div "on" at bounding box center [170, 292] width 17 height 21
type input "**"
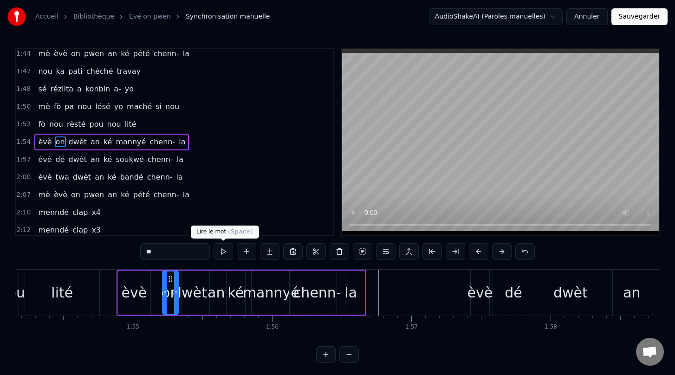
click at [225, 252] on button at bounding box center [222, 251] width 19 height 17
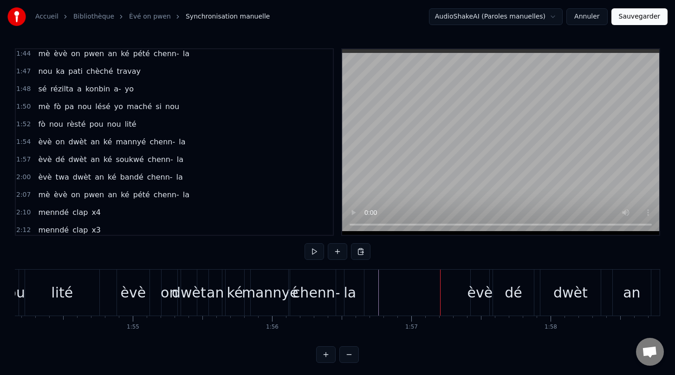
click at [483, 306] on div "èvè" at bounding box center [480, 293] width 19 height 46
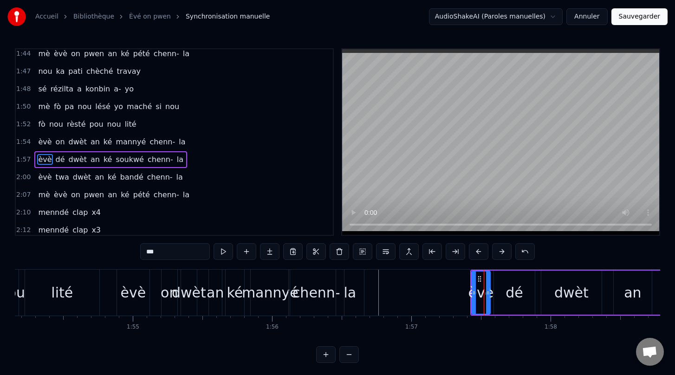
scroll to position [815, 0]
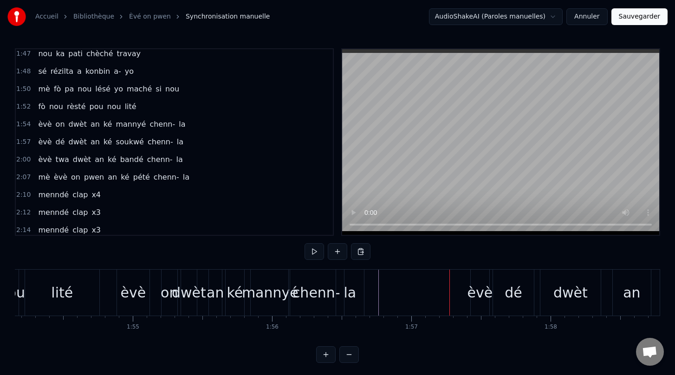
click at [480, 302] on div "èvè" at bounding box center [480, 292] width 26 height 21
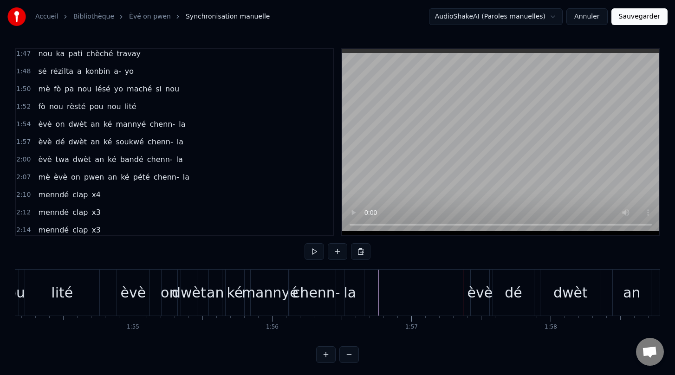
click at [25, 124] on span "1:54" at bounding box center [23, 124] width 14 height 9
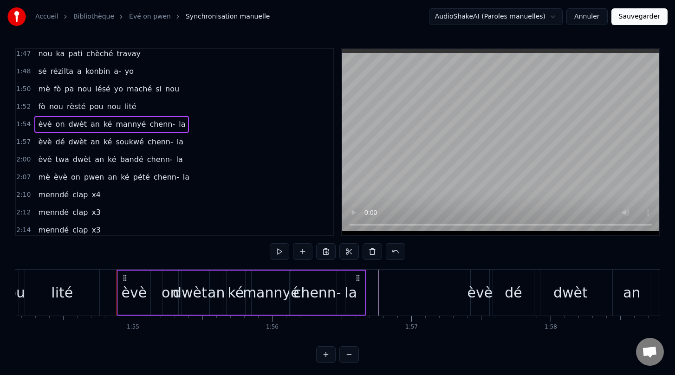
click at [79, 143] on span "dwèt" at bounding box center [78, 141] width 20 height 11
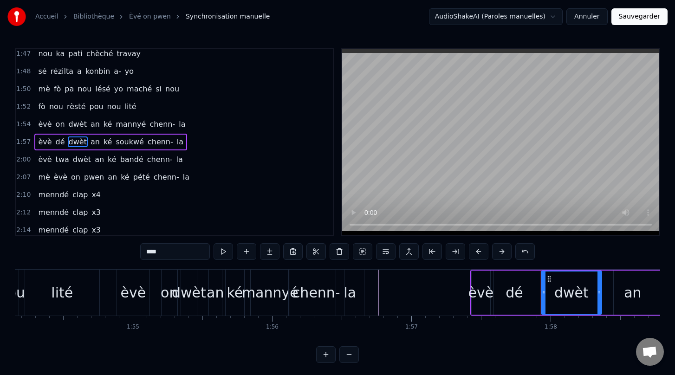
click at [480, 298] on div "èvè" at bounding box center [481, 292] width 26 height 21
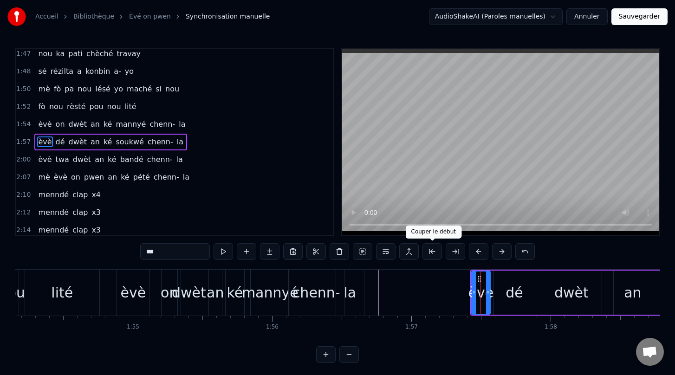
click at [433, 250] on button at bounding box center [431, 251] width 19 height 17
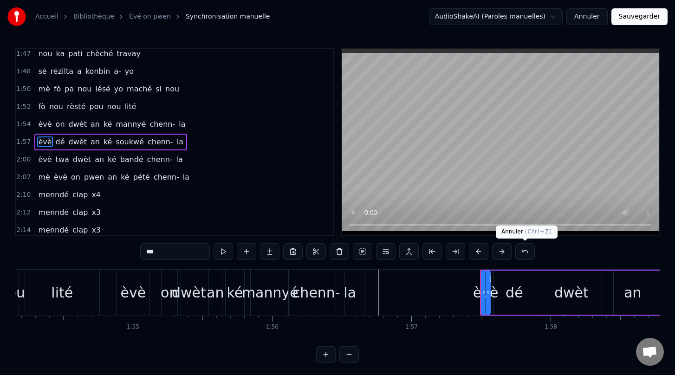
click at [525, 252] on button at bounding box center [524, 251] width 19 height 17
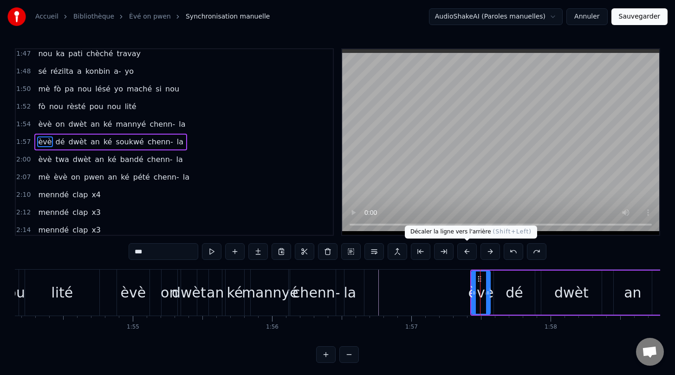
click at [466, 251] on button at bounding box center [466, 251] width 19 height 17
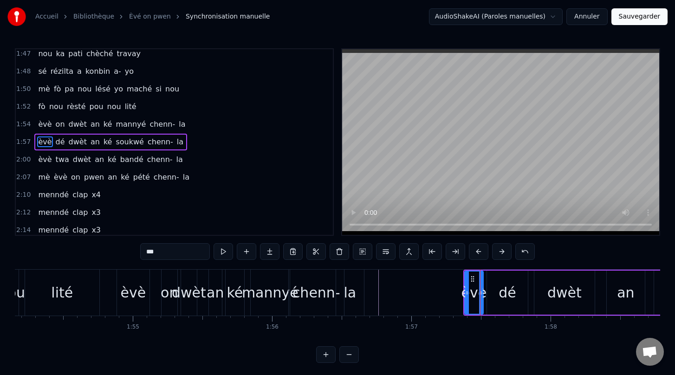
click at [466, 251] on div "***" at bounding box center [337, 251] width 394 height 17
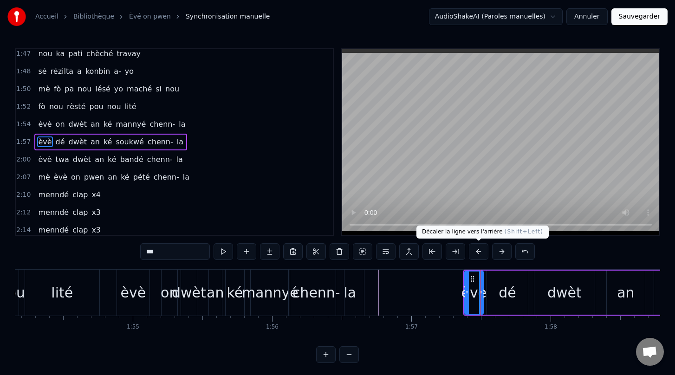
click at [477, 251] on button at bounding box center [478, 251] width 19 height 17
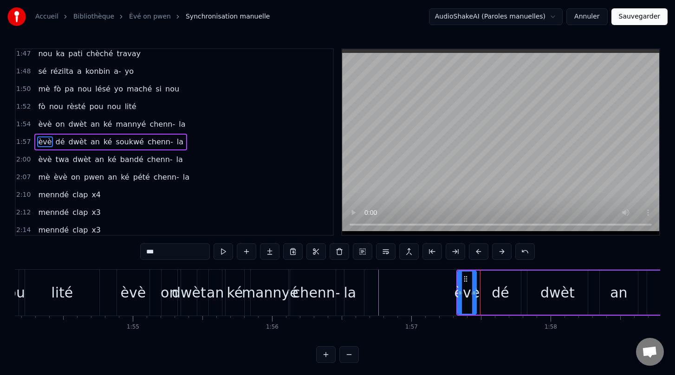
click at [477, 251] on button at bounding box center [478, 251] width 19 height 17
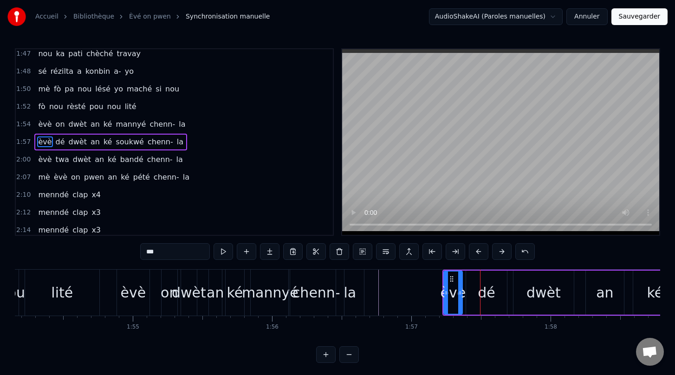
click at [477, 251] on button at bounding box center [478, 251] width 19 height 17
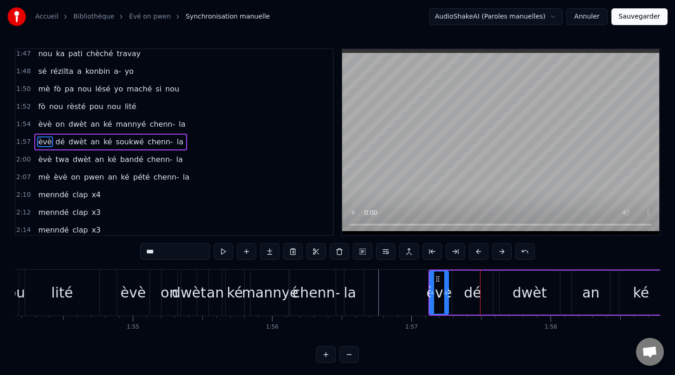
click at [477, 251] on button at bounding box center [478, 251] width 19 height 17
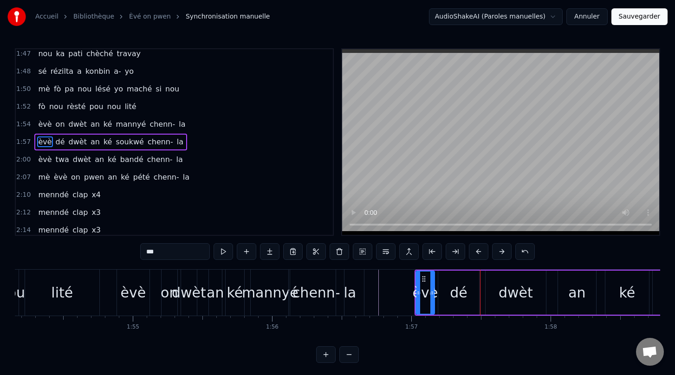
click at [477, 251] on button at bounding box center [478, 251] width 19 height 17
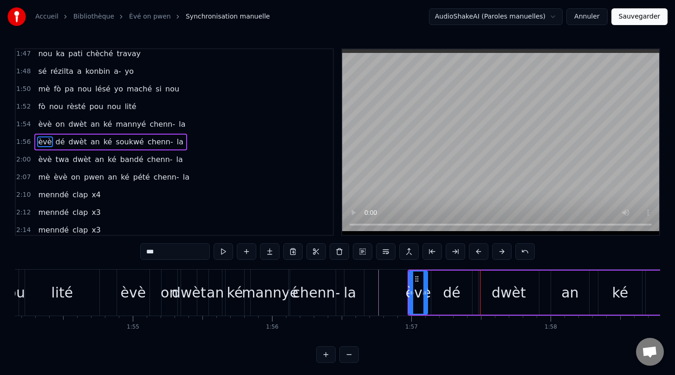
click at [477, 251] on button at bounding box center [478, 251] width 19 height 17
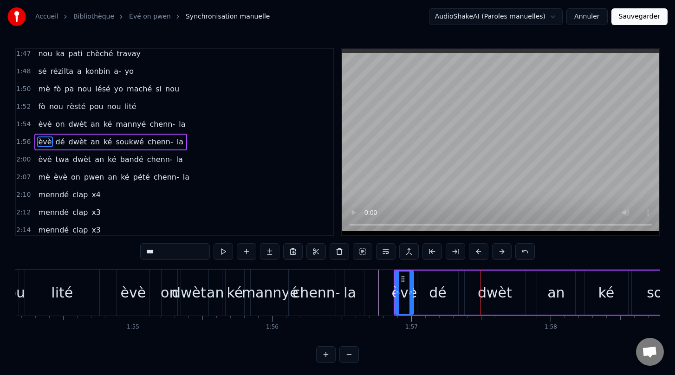
click at [477, 251] on button at bounding box center [478, 251] width 19 height 17
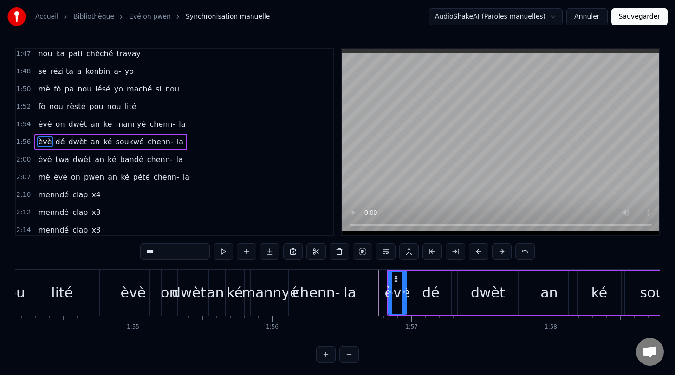
click at [477, 251] on button at bounding box center [478, 251] width 19 height 17
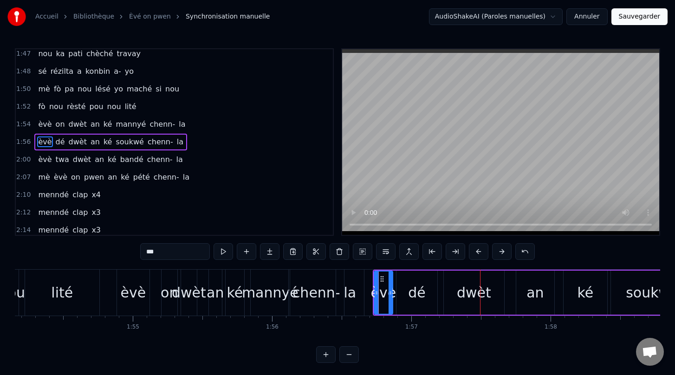
click at [477, 251] on button at bounding box center [478, 251] width 19 height 17
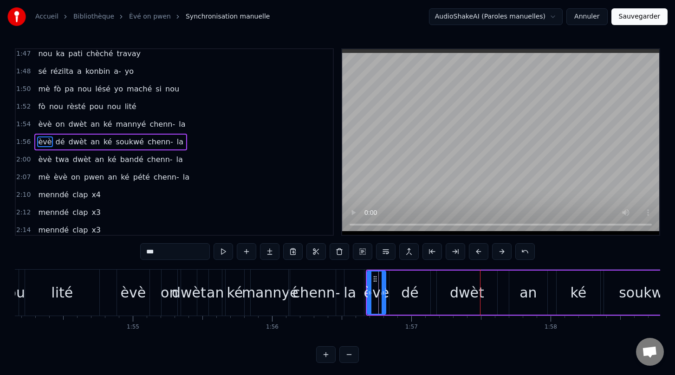
click at [477, 251] on button at bounding box center [478, 251] width 19 height 17
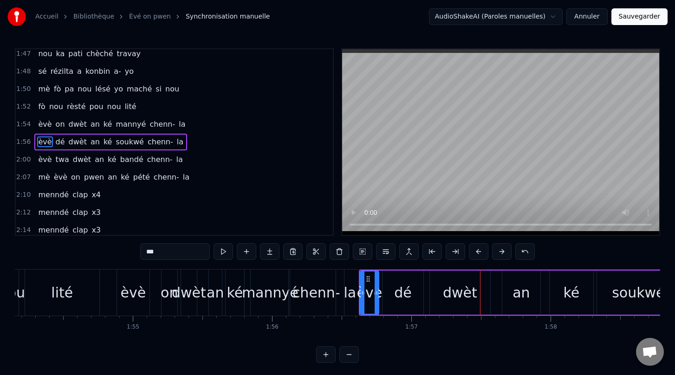
click at [68, 293] on div "lité" at bounding box center [62, 292] width 22 height 21
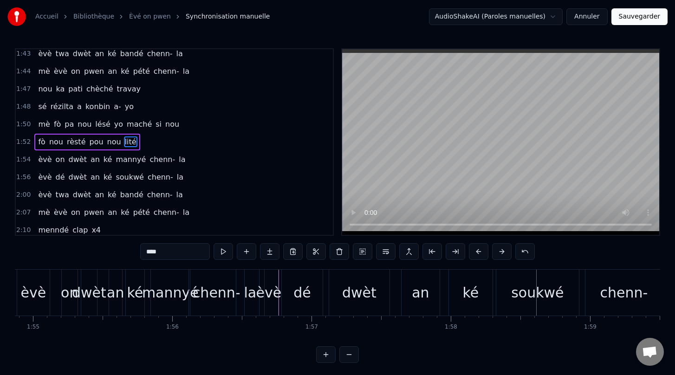
scroll to position [0, 15991]
click at [78, 125] on span "nou" at bounding box center [85, 124] width 16 height 11
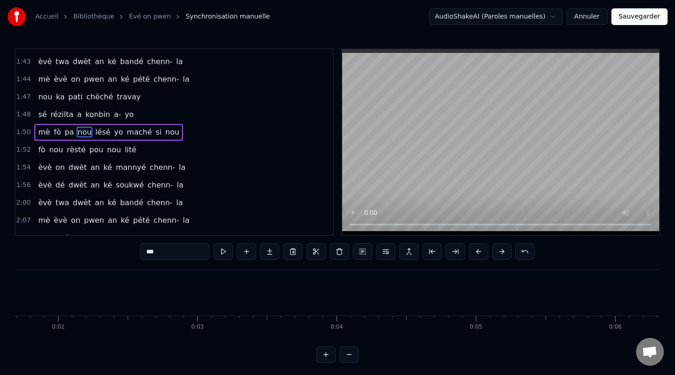
scroll to position [0, 0]
click at [86, 93] on span "chèché" at bounding box center [99, 96] width 29 height 11
type input "******"
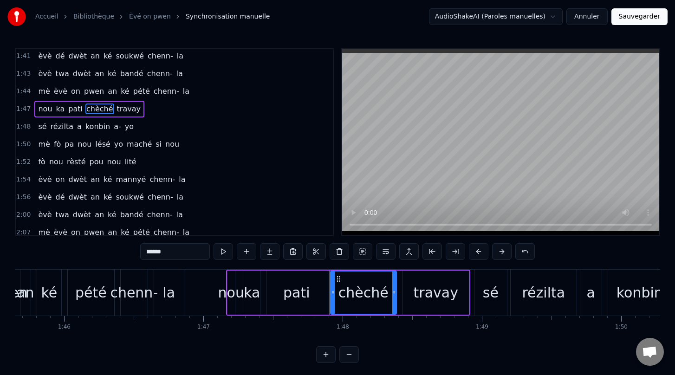
scroll to position [0, 14977]
